Goal: Task Accomplishment & Management: Complete application form

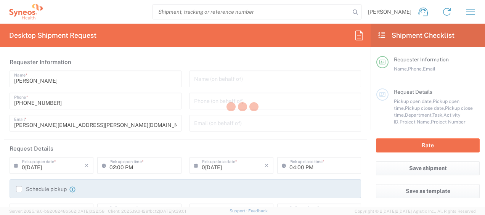
type input "Department"
type input "[GEOGRAPHIC_DATA]"
type input "Syneos Health Clinical Spain"
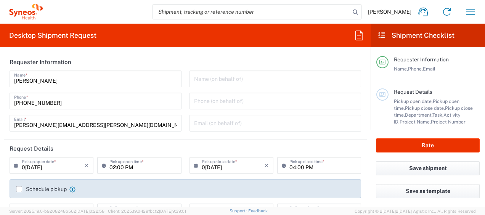
scroll to position [38, 0]
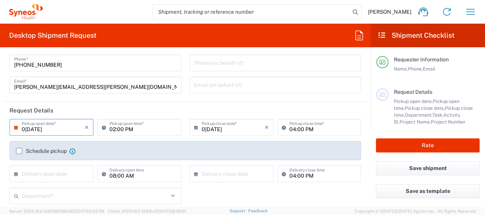
click at [69, 129] on input "09/22/2025" at bounding box center [53, 126] width 63 height 13
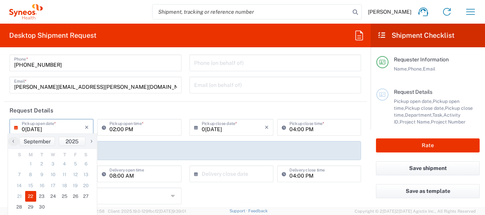
click at [79, 127] on input "09/22/2025" at bounding box center [53, 126] width 63 height 13
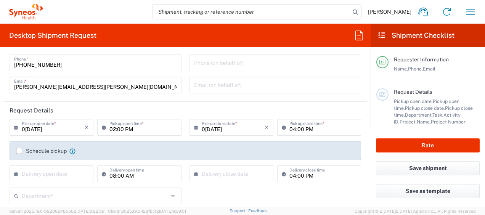
click at [48, 129] on input "09/22/2025" at bounding box center [53, 126] width 63 height 13
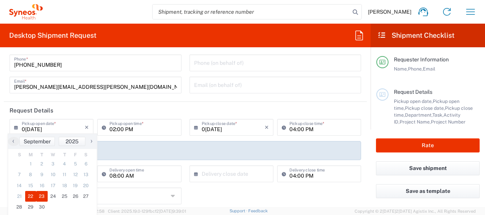
click at [44, 199] on span "23" at bounding box center [41, 196] width 11 height 11
type input "09/23/2025"
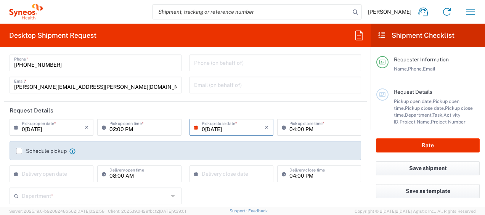
click at [113, 131] on input "02:00 PM" at bounding box center [143, 126] width 67 height 13
click at [122, 131] on input "10:00 PM" at bounding box center [143, 126] width 67 height 13
type input "10:00 AM"
click at [291, 131] on input "04:00 PM" at bounding box center [323, 126] width 67 height 13
type input "03:00 PM"
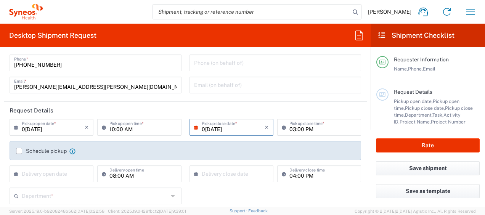
click at [17, 149] on label "Schedule pickup" at bounding box center [41, 151] width 51 height 6
click at [19, 151] on input "Schedule pickup" at bounding box center [19, 151] width 0 height 0
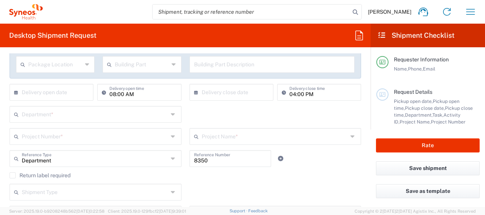
scroll to position [153, 0]
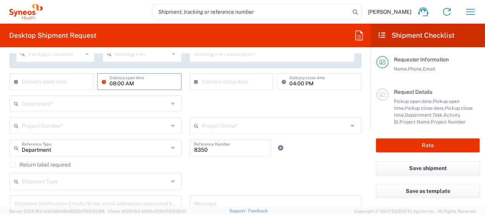
click at [158, 85] on input "08:00 AM" at bounding box center [143, 80] width 67 height 13
drag, startPoint x: 160, startPoint y: 83, endPoint x: 8, endPoint y: 87, distance: 151.2
click at [8, 87] on div "× Delivery open date Cancel Apply 08:00 AM Delivery open time" at bounding box center [96, 84] width 176 height 22
click at [154, 106] on input "text" at bounding box center [95, 103] width 147 height 13
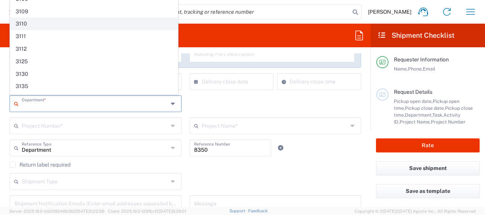
click at [24, 21] on span "3110" at bounding box center [94, 24] width 168 height 12
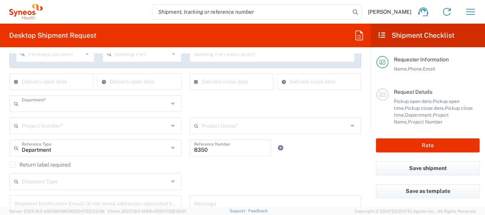
type input "3110"
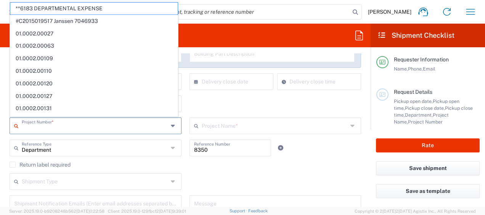
click at [82, 128] on input "text" at bounding box center [95, 125] width 147 height 13
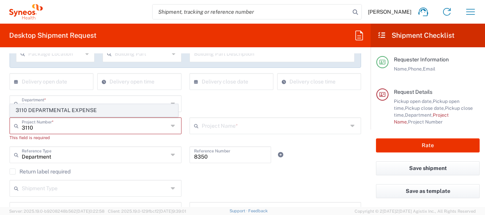
click at [85, 109] on span "3110 DEPARTMENTAL EXPENSE" at bounding box center [94, 111] width 168 height 12
type input "3110 DEPARTMENTAL EXPENSE"
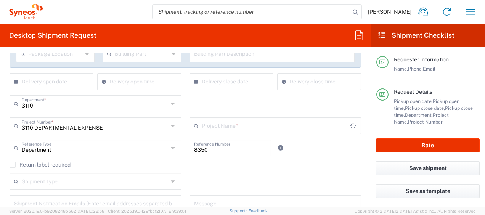
type input "3110 DEPARTMENTAL EXPENSE"
click at [250, 149] on input "8350" at bounding box center [230, 147] width 73 height 13
drag, startPoint x: 250, startPoint y: 149, endPoint x: 114, endPoint y: 145, distance: 135.9
click at [114, 145] on div "Department Reference Type Department Account Type Activity ID Airline Appointme…" at bounding box center [186, 151] width 360 height 22
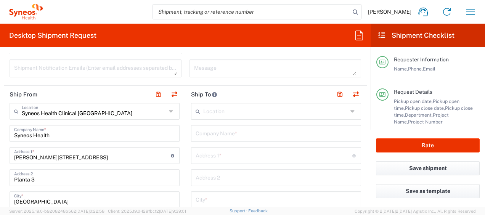
scroll to position [305, 0]
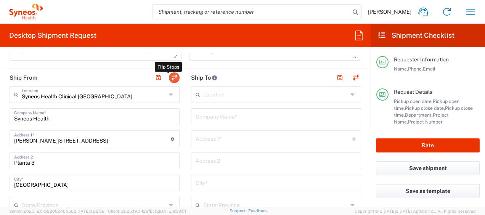
type input "3110"
click at [171, 75] on button "button" at bounding box center [174, 78] width 11 height 11
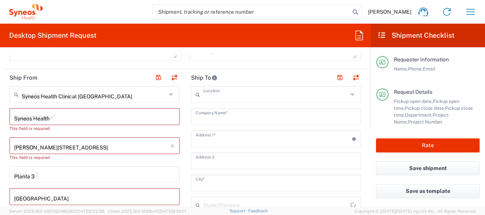
type input "Syneos Health Clinical Spain"
type input "Syneos Health"
type input "Calle Hernani 59"
type input "Planta 3"
type input "Madrid"
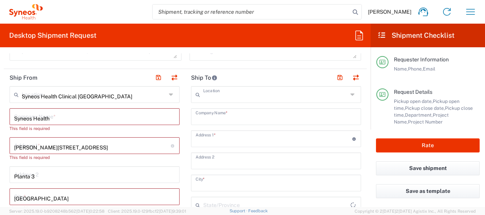
type input "Spain"
type input "28020"
type input "Igor Lopez Campayo"
type input "+34669038431"
type input "igor.lopez@syneoshealth.com"
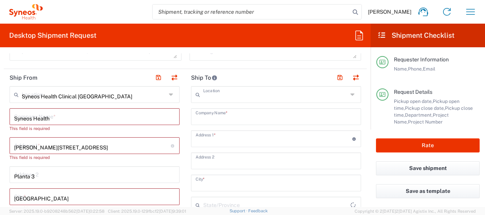
type input "EORI"
type input "TIN"
type input "B61389227"
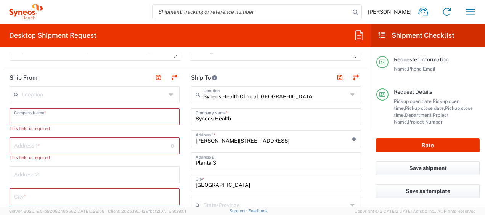
click at [105, 111] on input "text" at bounding box center [94, 116] width 161 height 13
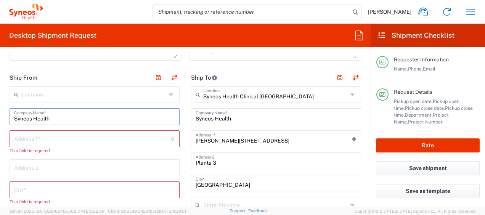
type input "Syneos Health"
click at [96, 139] on input "text" at bounding box center [92, 138] width 157 height 13
click at [53, 138] on input "text" at bounding box center [92, 138] width 157 height 13
paste input "Urbanização Quinta Do Mirante, Lote C3, n36, 1ª"
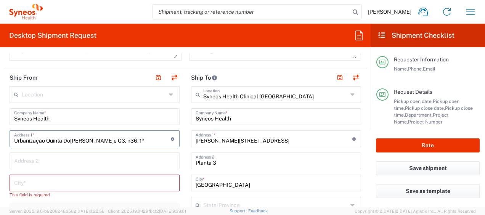
click at [120, 139] on input "Urbanização Quinta Do Mirante, Lote C3, n36, 1ª" at bounding box center [92, 138] width 157 height 13
type input "Urbanização Quinta Do Mirante, Lote C3, n36, 1ª"
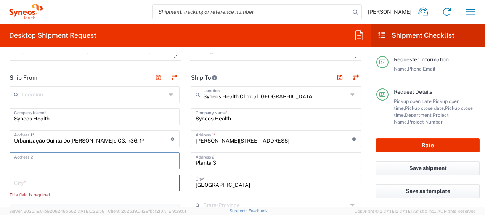
click at [124, 164] on input "text" at bounding box center [94, 160] width 161 height 13
click at [113, 184] on input "text" at bounding box center [94, 182] width 161 height 13
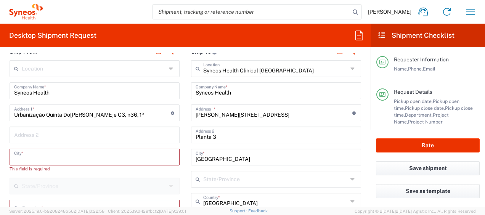
scroll to position [382, 0]
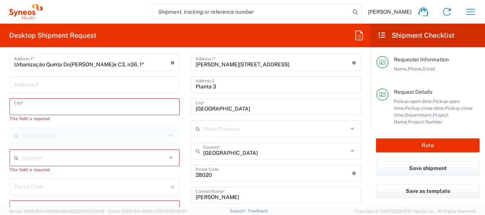
click at [131, 155] on input "text" at bounding box center [94, 157] width 145 height 13
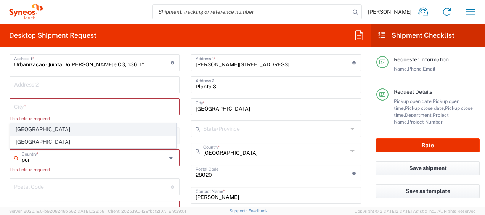
click at [117, 132] on span "Portugal" at bounding box center [93, 130] width 166 height 12
type input "Portugal"
type input "Sender/Shipper"
type input "Delivery Duty Paid"
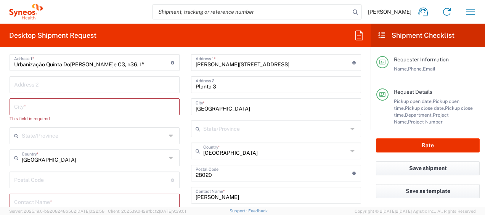
click at [95, 181] on input "undefined" at bounding box center [92, 179] width 157 height 13
type input "2745019"
click at [80, 137] on input "text" at bounding box center [94, 135] width 145 height 13
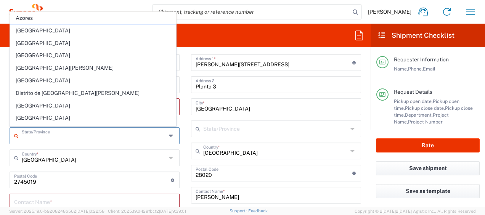
click at [256, 15] on input "search" at bounding box center [252, 12] width 198 height 15
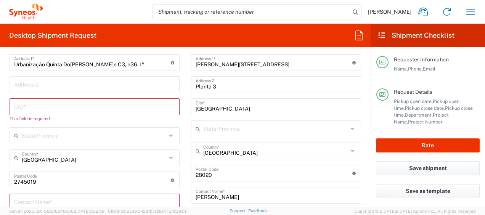
click at [86, 108] on input "text" at bounding box center [94, 106] width 161 height 13
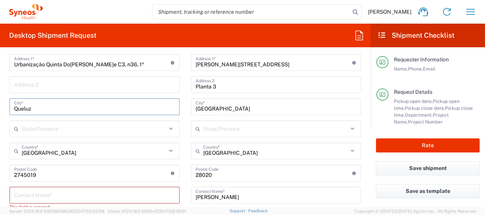
scroll to position [420, 0]
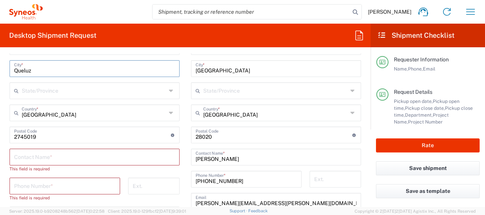
type input "Queluz"
click at [114, 154] on input "text" at bounding box center [94, 156] width 161 height 13
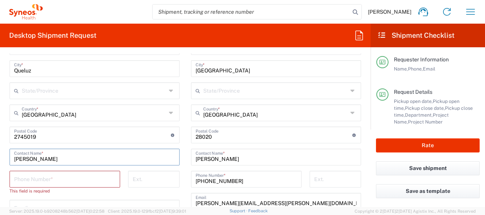
type input "Rodolfo Couto"
click at [95, 178] on input "tel" at bounding box center [65, 178] width 102 height 13
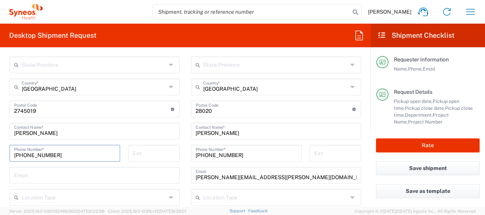
scroll to position [458, 0]
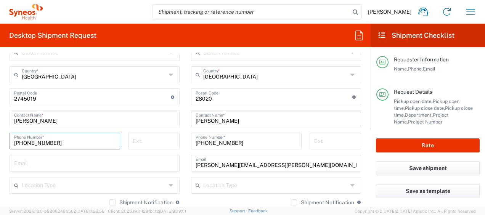
type input "+351927436996"
click at [69, 156] on input "text" at bounding box center [94, 162] width 161 height 13
click at [65, 164] on input "text" at bounding box center [94, 162] width 161 height 13
paste input "kuca79@gmail.com"
type input "kuca79@gmail.com"
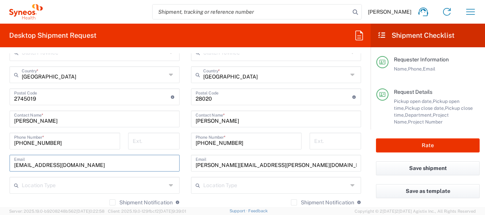
click at [98, 183] on input "text" at bounding box center [94, 184] width 145 height 13
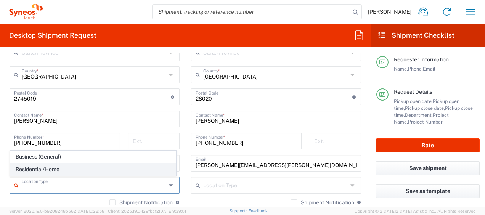
click at [93, 169] on span "Residential/Home" at bounding box center [93, 170] width 166 height 12
type input "Residential/Home"
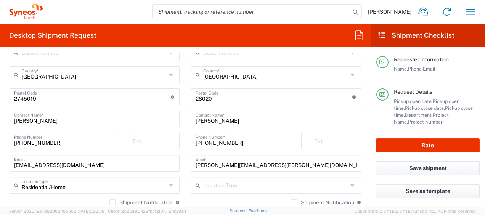
drag, startPoint x: 278, startPoint y: 123, endPoint x: 28, endPoint y: 120, distance: 249.6
click at [28, 120] on div "Ship From Location Addison Whitney LLC-Morrisvile NC US Barcelona-Syneos Health…" at bounding box center [185, 108] width 363 height 385
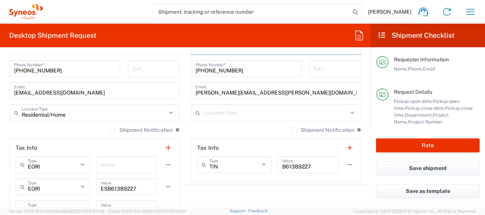
scroll to position [534, 0]
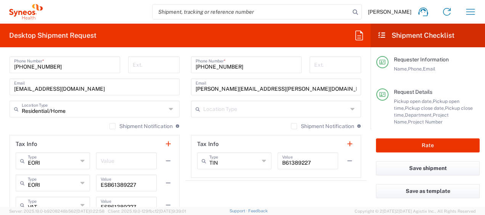
type input "Eugenio Sanchez"
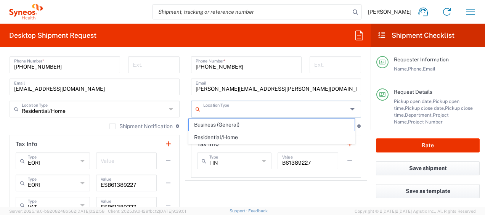
click at [250, 109] on input "text" at bounding box center [275, 108] width 145 height 13
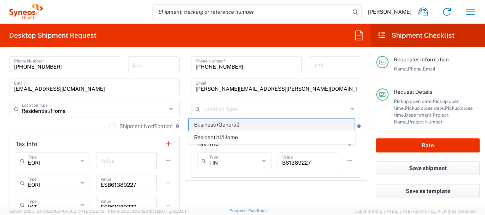
click at [241, 124] on span "Business (General)" at bounding box center [272, 125] width 166 height 12
type input "Business (General)"
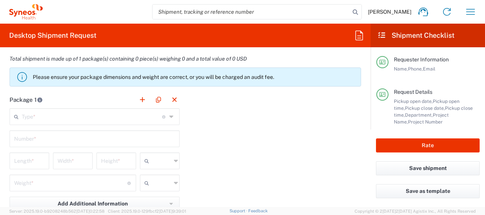
scroll to position [725, 0]
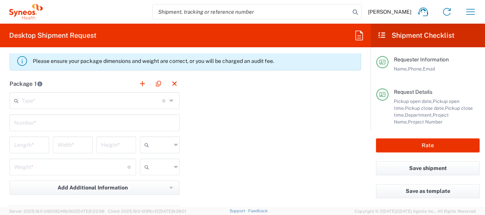
click at [169, 100] on icon at bounding box center [172, 101] width 6 height 12
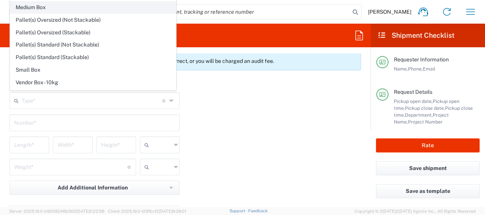
click at [106, 7] on span "Medium Box" at bounding box center [93, 8] width 166 height 12
type input "Medium Box"
type input "13"
type input "11.5"
type input "2.5"
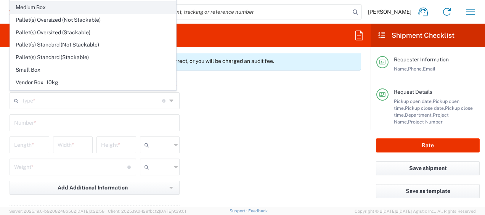
type input "in"
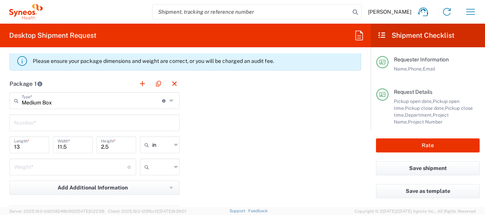
click at [93, 120] on input "text" at bounding box center [94, 122] width 161 height 13
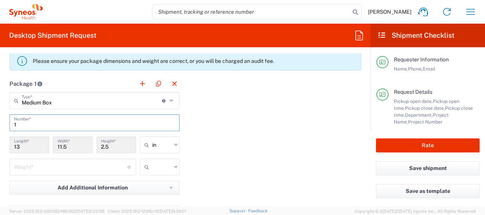
type input "1"
click at [174, 144] on icon at bounding box center [176, 145] width 4 height 12
click at [165, 172] on span "cm" at bounding box center [157, 173] width 37 height 12
type input "33.02"
type input "29.21"
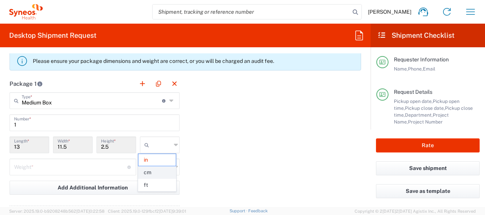
type input "6.35"
type input "cm"
click at [174, 166] on icon at bounding box center [176, 167] width 4 height 12
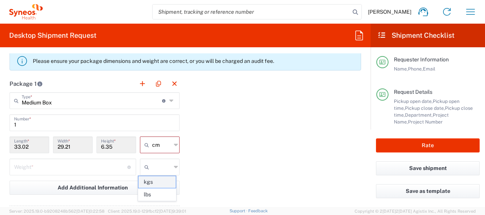
click at [166, 182] on span "kgs" at bounding box center [157, 182] width 37 height 12
type input "kgs"
click at [99, 163] on input "number" at bounding box center [70, 166] width 113 height 13
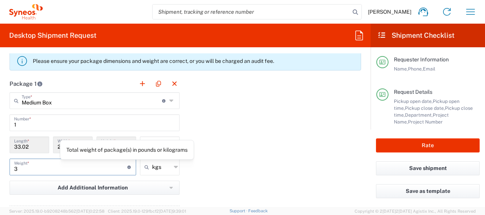
type input "3"
click at [227, 168] on div "Package 1 Medium Box Type * Material used to package goods Envelope Large Box M…" at bounding box center [185, 159] width 363 height 168
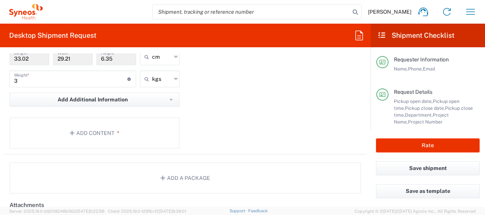
scroll to position [840, 0]
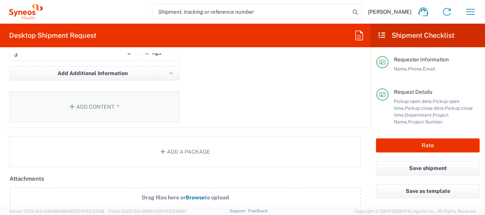
click at [114, 106] on span "*" at bounding box center [116, 107] width 5 height 6
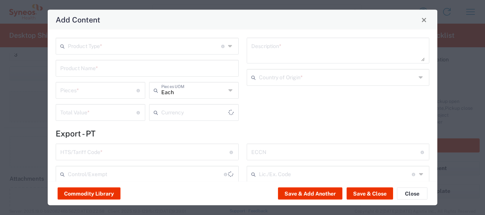
type input "US Dollar"
click at [185, 48] on input "text" at bounding box center [144, 45] width 153 height 13
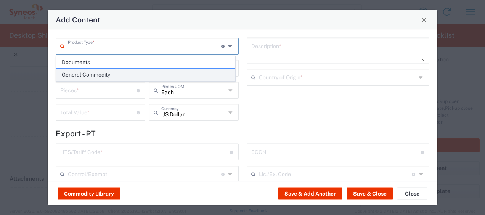
click at [134, 73] on span "General Commodity" at bounding box center [145, 75] width 179 height 12
type input "General Commodity"
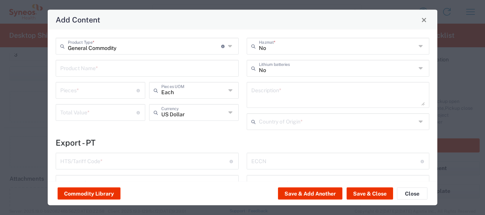
click at [160, 69] on input "text" at bounding box center [147, 67] width 174 height 13
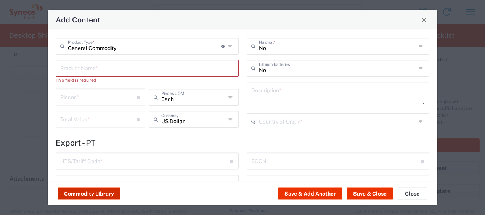
click at [96, 195] on button "Commodity Library" at bounding box center [89, 194] width 63 height 12
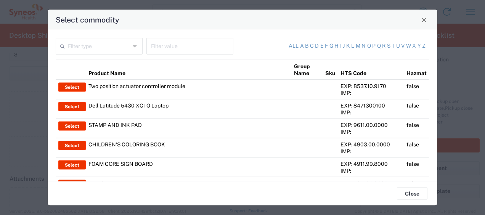
click at [136, 46] on icon at bounding box center [135, 46] width 5 height 12
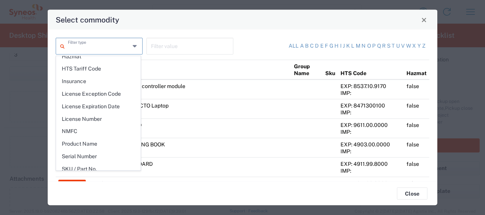
scroll to position [106, 0]
click at [103, 138] on span "Product Name" at bounding box center [98, 144] width 84 height 12
type input "Product Name"
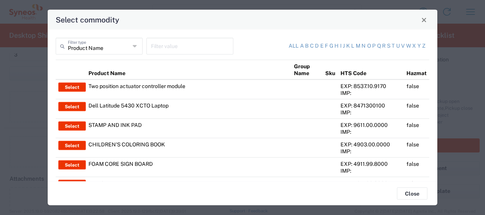
click at [183, 48] on input "text" at bounding box center [190, 45] width 78 height 13
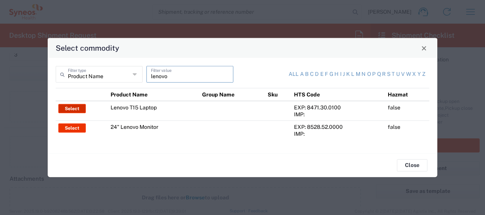
type input "lenovo"
click at [69, 109] on button "Select" at bounding box center [71, 108] width 27 height 9
type input "Lenovo T15 Laptop"
type textarea "Lenovo T15 Laptop"
type input "China"
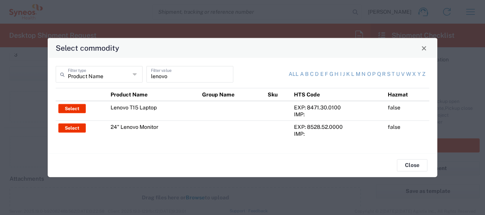
type input "8471.30.0100"
type input "BIS"
type input "5A992"
type input "Yes"
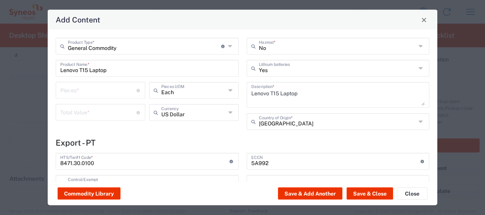
type input "NLR - No License Required"
click at [124, 89] on input "number" at bounding box center [98, 89] width 76 height 13
type input "1"
click at [112, 112] on input "number" at bounding box center [98, 111] width 76 height 13
type input "1000"
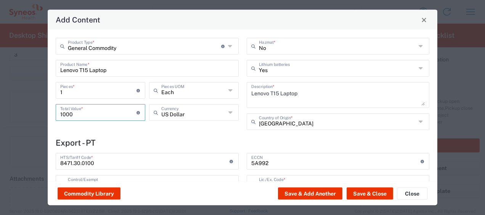
click at [229, 111] on icon at bounding box center [231, 112] width 5 height 12
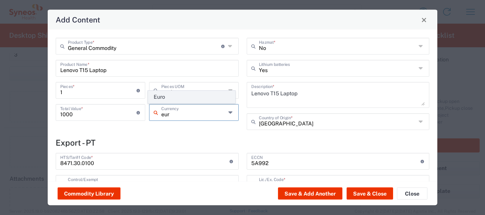
click at [208, 101] on span "Euro" at bounding box center [191, 97] width 87 height 12
type input "Euro"
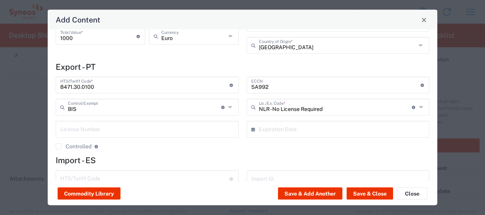
scroll to position [76, 0]
click at [370, 193] on button "Save & Close" at bounding box center [370, 194] width 47 height 12
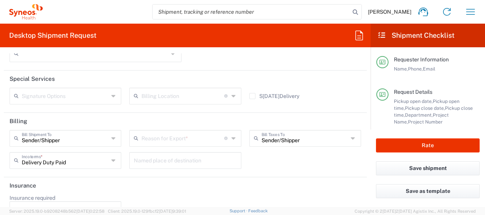
scroll to position [1161, 0]
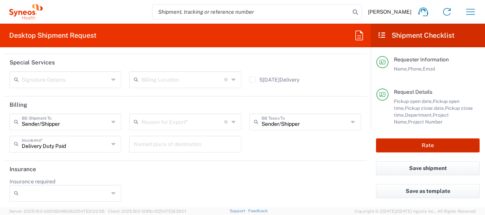
click at [437, 147] on button "Rate" at bounding box center [428, 146] width 104 height 14
type input "8350"
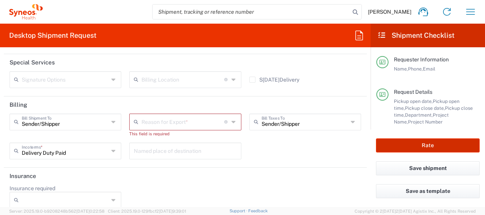
type input "3110 DEPARTMENTAL EXPENSE"
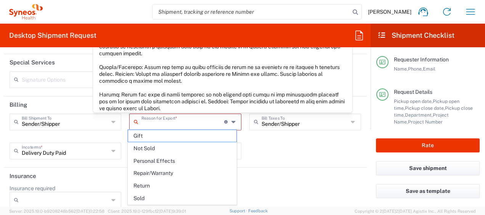
click at [219, 118] on input "text" at bounding box center [183, 121] width 83 height 13
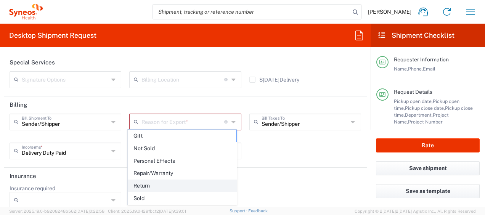
click at [178, 181] on span "Return" at bounding box center [182, 186] width 108 height 12
type input "Return"
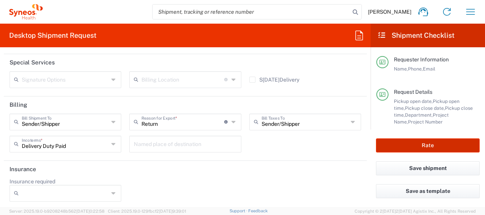
click at [446, 147] on button "Rate" at bounding box center [428, 146] width 104 height 14
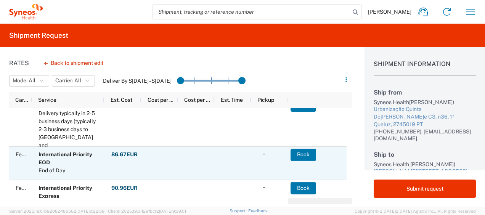
scroll to position [11, 0]
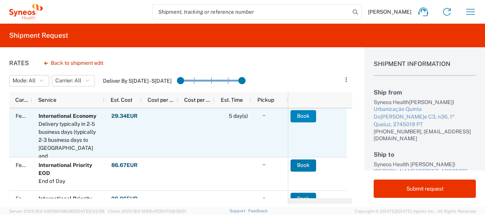
click at [306, 116] on button "Book" at bounding box center [304, 116] width 26 height 12
